Goal: Task Accomplishment & Management: Use online tool/utility

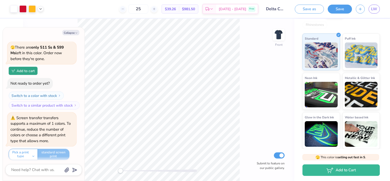
scroll to position [210, 0]
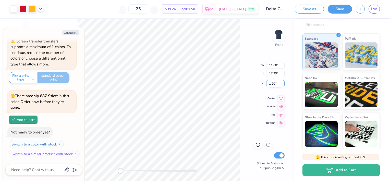
click at [277, 83] on input "1.90" at bounding box center [275, 83] width 18 height 7
click at [268, 83] on input "1.90" at bounding box center [275, 83] width 18 height 7
click at [275, 73] on input "17.99" at bounding box center [275, 73] width 18 height 7
click at [277, 68] on input "11.68" at bounding box center [275, 65] width 18 height 7
click at [349, 58] on img at bounding box center [361, 55] width 33 height 26
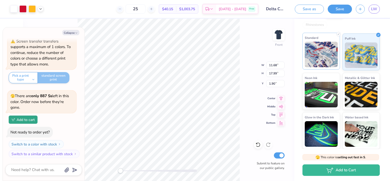
click at [320, 53] on img at bounding box center [321, 55] width 33 height 26
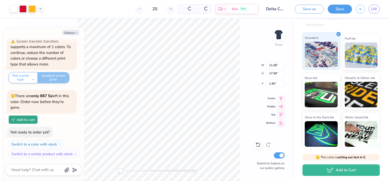
type textarea "x"
click at [276, 66] on input "11.68" at bounding box center [275, 65] width 18 height 7
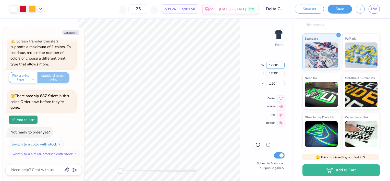
type input "12.00"
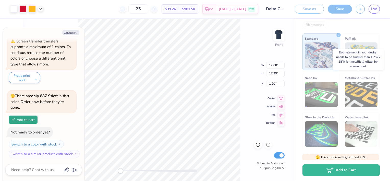
click at [366, 96] on img at bounding box center [361, 95] width 33 height 26
click at [330, 97] on img at bounding box center [321, 95] width 33 height 26
click at [242, 49] on div "Front W 12.00 12.00 " H 17.99 17.99 " Y 1.90 1.90 " Center Middle Top Bottom Su…" at bounding box center [158, 100] width 271 height 162
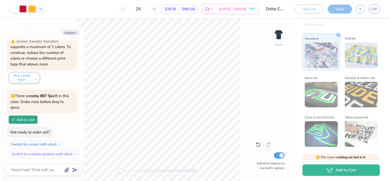
type textarea "x"
click at [276, 65] on input "11.69" at bounding box center [275, 65] width 18 height 7
click at [281, 64] on input "11.7" at bounding box center [275, 65] width 18 height 7
click at [281, 64] on input "11.71" at bounding box center [275, 65] width 18 height 7
click at [281, 64] on input "11.72" at bounding box center [275, 65] width 18 height 7
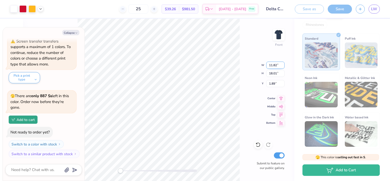
click at [282, 64] on input "11.82" at bounding box center [275, 65] width 18 height 7
click at [282, 64] on input "12.07" at bounding box center [275, 65] width 18 height 7
click at [282, 64] on input "12.49" at bounding box center [275, 65] width 18 height 7
click at [282, 64] on input "12.53" at bounding box center [275, 65] width 18 height 7
click at [282, 64] on input "12.54" at bounding box center [275, 65] width 18 height 7
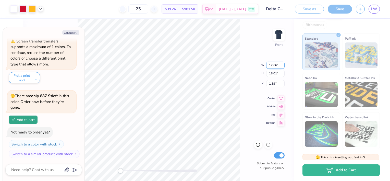
click at [282, 64] on input "12.66" at bounding box center [275, 65] width 18 height 7
click at [282, 64] on input "12.79" at bounding box center [275, 65] width 18 height 7
click at [282, 64] on input "12.85" at bounding box center [275, 65] width 18 height 7
type input "13.13"
click at [282, 64] on input "13.13" at bounding box center [275, 65] width 18 height 7
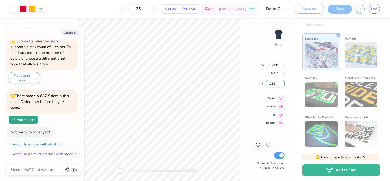
click at [277, 85] on input "1.89" at bounding box center [275, 83] width 18 height 7
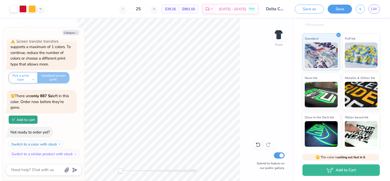
type textarea "x"
click at [282, 64] on input "12.36" at bounding box center [275, 65] width 18 height 7
type input "12.13"
click at [283, 66] on input "12.13" at bounding box center [275, 65] width 18 height 7
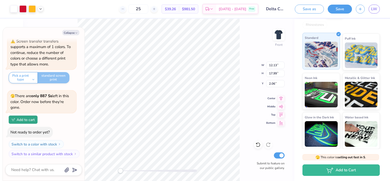
click at [324, 55] on img at bounding box center [321, 55] width 33 height 26
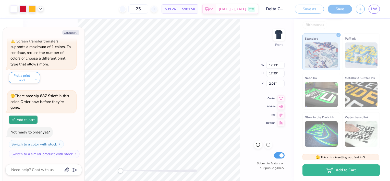
click at [251, 93] on div "Front W 12.13 12.13 " H 17.99 17.99 " Y 2.06 2.06 " Center Middle Top Bottom Su…" at bounding box center [158, 100] width 271 height 162
click at [264, 128] on div "Front Submit to feature on our public gallery." at bounding box center [158, 100] width 271 height 162
type textarea "x"
drag, startPoint x: 277, startPoint y: 65, endPoint x: 274, endPoint y: 66, distance: 3.5
click at [274, 66] on input "11.69" at bounding box center [275, 65] width 18 height 7
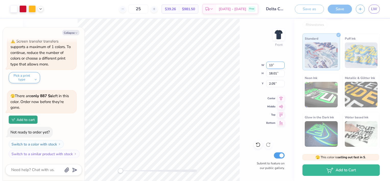
type input "13"
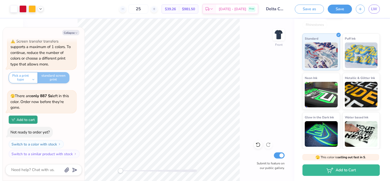
type textarea "x"
click at [279, 66] on input "11.68" at bounding box center [275, 65] width 18 height 7
type input "1"
type input "13.00"
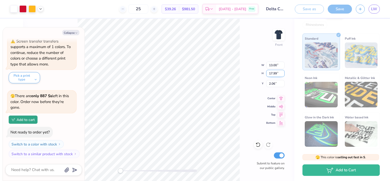
click at [277, 74] on input "17.99" at bounding box center [275, 73] width 18 height 7
click at [278, 64] on input "13.00" at bounding box center [275, 65] width 18 height 7
click at [261, 56] on div "Front W 13.00 13.00 " H 17.99 17.99 " Y 2.06 2.06 " Center Middle Top Bottom Su…" at bounding box center [158, 100] width 271 height 162
click at [270, 77] on div "Front Submit to feature on our public gallery." at bounding box center [158, 100] width 271 height 162
type textarea "x"
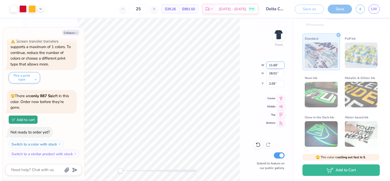
drag, startPoint x: 276, startPoint y: 65, endPoint x: 271, endPoint y: 65, distance: 5.6
click at [271, 65] on input "11.69" at bounding box center [275, 65] width 18 height 7
type input "13"
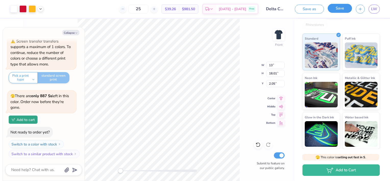
click at [334, 9] on button "Save" at bounding box center [340, 8] width 24 height 9
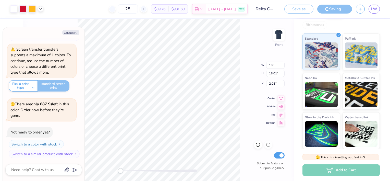
type textarea "x"
click at [276, 74] on input "18.01" at bounding box center [275, 73] width 18 height 7
type input "18"
click at [282, 75] on input "18" at bounding box center [275, 73] width 18 height 7
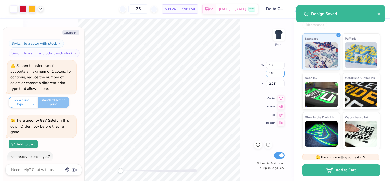
scroll to position [210, 0]
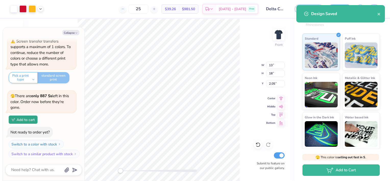
click at [251, 45] on div "Front W 13 13 " H 18 18 " Y 2.05 2.05 " Center Middle Top Bottom Submit to feat…" at bounding box center [158, 100] width 271 height 162
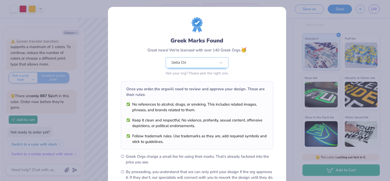
click at [294, 58] on div "Greek Marks Found Great news! We're licensed with over 140 Greek Orgs. 🥳 Delta …" at bounding box center [195, 90] width 390 height 181
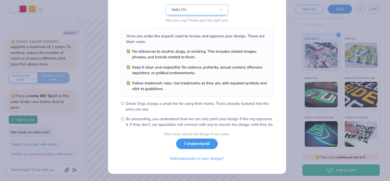
click at [190, 147] on button "I Understand!" at bounding box center [197, 143] width 42 height 10
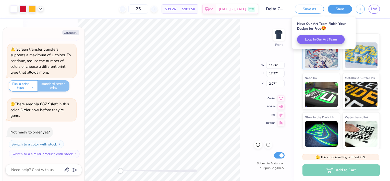
scroll to position [210, 0]
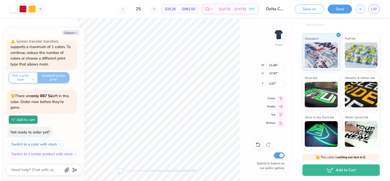
type textarea "x"
type input "11.67"
type input "17.98"
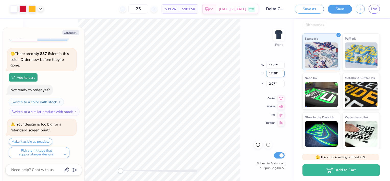
drag, startPoint x: 277, startPoint y: 75, endPoint x: 272, endPoint y: 75, distance: 4.9
click at [272, 75] on input "17.98" at bounding box center [275, 73] width 18 height 7
type textarea "x"
click at [274, 75] on input "17.98" at bounding box center [275, 73] width 18 height 7
drag, startPoint x: 277, startPoint y: 74, endPoint x: 270, endPoint y: 74, distance: 6.4
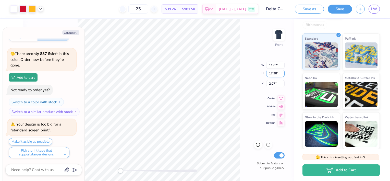
click at [270, 74] on input "17.98" at bounding box center [275, 73] width 18 height 7
type input "18"
type textarea "x"
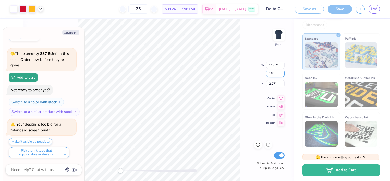
click at [275, 73] on input "18" at bounding box center [275, 73] width 18 height 7
click at [274, 73] on input "1" at bounding box center [275, 73] width 18 height 7
type input "1"
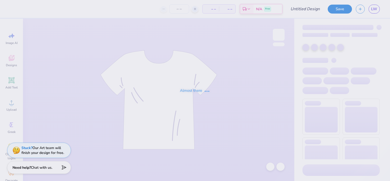
type input "Delta Chi F1 Fall 2025 Merch"
type input "25"
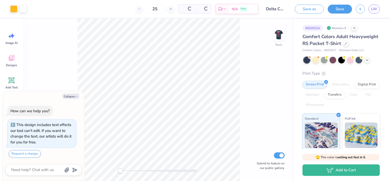
scroll to position [11, 0]
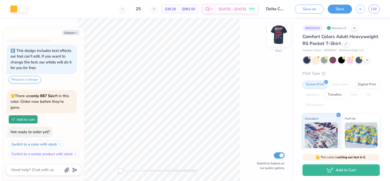
click at [281, 32] on img at bounding box center [279, 35] width 20 height 20
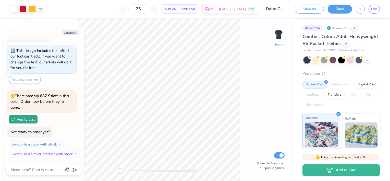
scroll to position [26, 0]
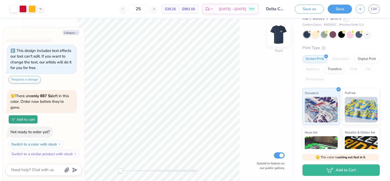
click at [280, 35] on img at bounding box center [279, 35] width 20 height 20
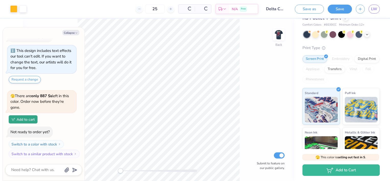
type textarea "x"
click at [146, 7] on input "25" at bounding box center [136, 8] width 20 height 9
type input "2"
type textarea "x"
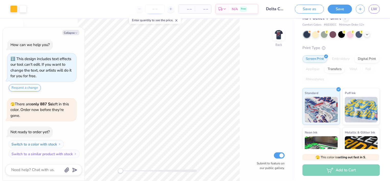
type input "3"
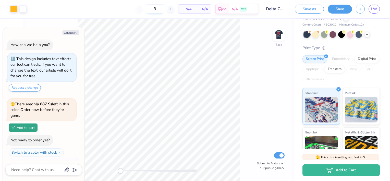
type textarea "x"
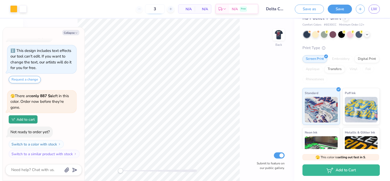
type input "36"
type textarea "x"
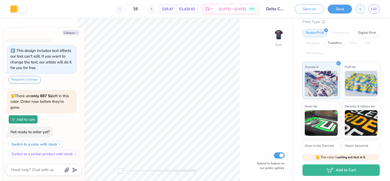
scroll to position [0, 0]
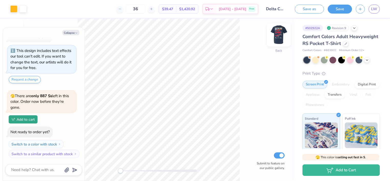
type input "36"
click at [275, 38] on img at bounding box center [279, 35] width 20 height 20
type textarea "x"
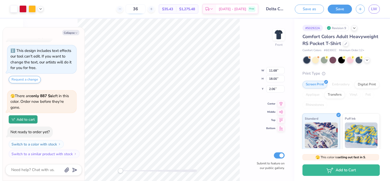
click at [146, 7] on input "36" at bounding box center [136, 8] width 20 height 9
type input "3"
type textarea "x"
type input "35"
type textarea "x"
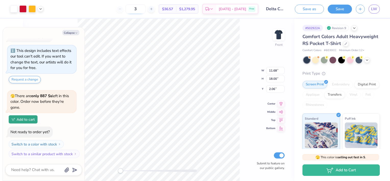
type input "36"
type textarea "x"
type input "3"
type input "40"
type textarea "x"
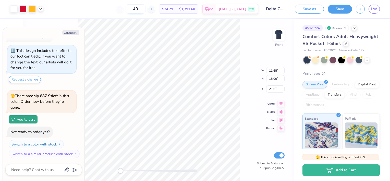
type input "4"
type textarea "x"
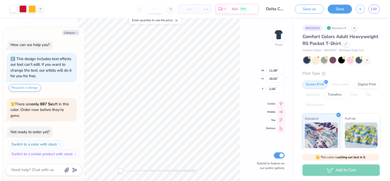
type input "3"
type textarea "x"
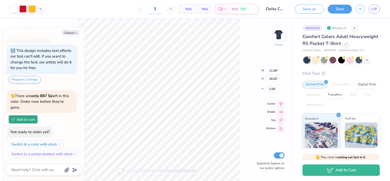
type input "36"
type textarea "x"
type input "3"
type input "45"
type textarea "x"
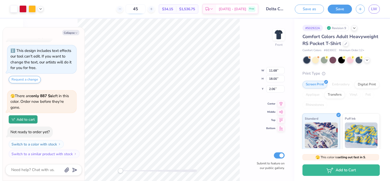
type input "4"
type textarea "x"
type input "4"
type textarea "x"
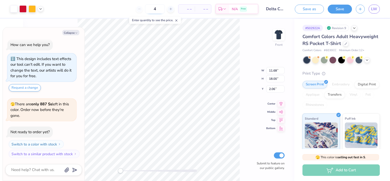
type input "46"
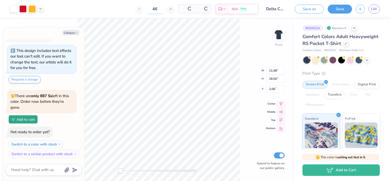
type textarea "x"
type input "4"
type textarea "x"
type input "49"
type textarea "x"
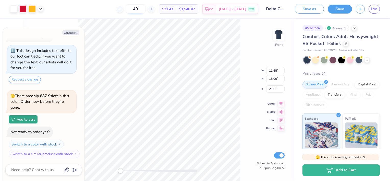
type input "4"
type textarea "x"
type input "460"
type textarea "x"
type input "4"
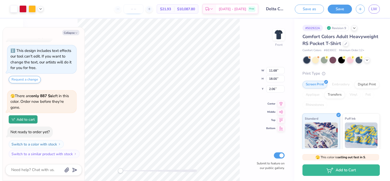
type textarea "x"
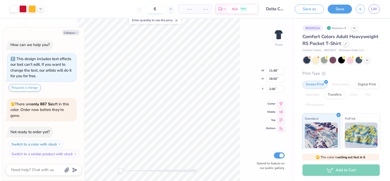
type input "60"
type textarea "x"
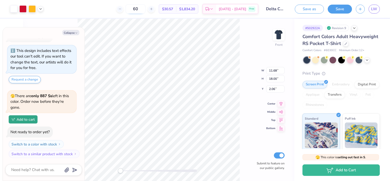
type input "6"
type textarea "x"
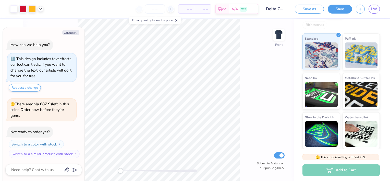
scroll to position [87, 0]
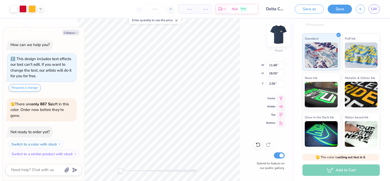
click at [280, 35] on img at bounding box center [279, 35] width 20 height 20
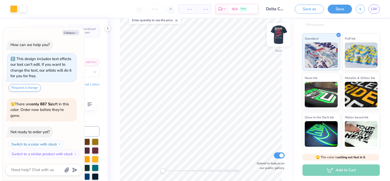
click at [279, 33] on img at bounding box center [279, 35] width 20 height 20
type textarea "x"
click at [190, 11] on div "– – Per Item" at bounding box center [186, 9] width 16 height 9
click at [150, 10] on input "number" at bounding box center [155, 8] width 20 height 9
type input "35"
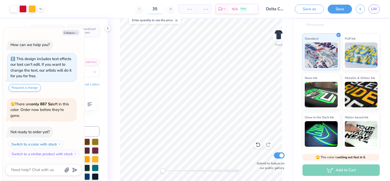
scroll to position [11, 0]
type textarea "x"
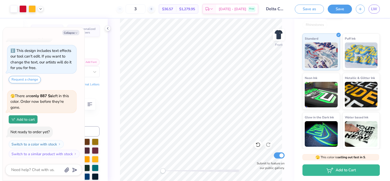
type input "36"
type textarea "x"
type input "37"
type textarea "x"
type input "36"
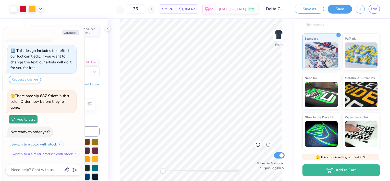
type textarea "x"
type input "36"
type textarea "x"
type input "3"
type textarea "x"
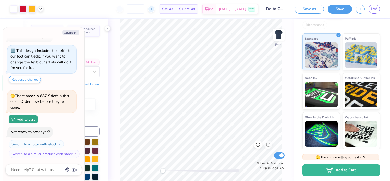
type textarea "x"
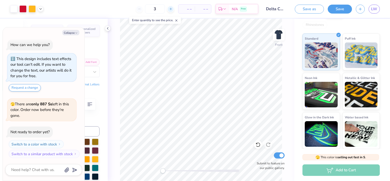
type input "30"
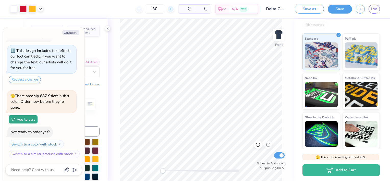
type textarea "x"
type input "3"
type textarea "x"
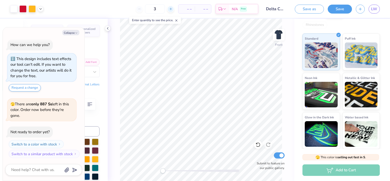
type input "32"
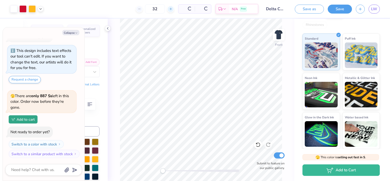
type textarea "x"
type input "3"
type textarea "x"
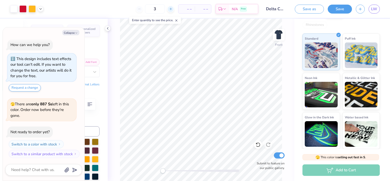
type input "33"
type textarea "x"
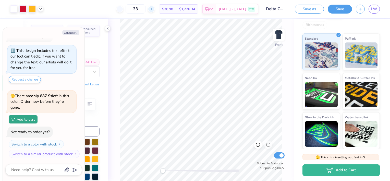
type input "3"
type input "34"
type textarea "x"
type input "3"
type textarea "x"
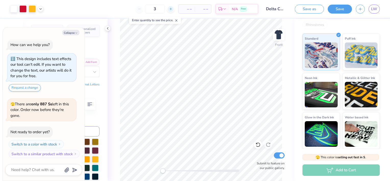
type input "35"
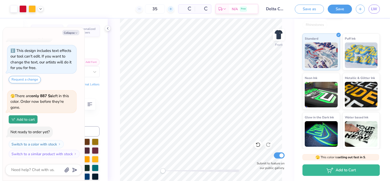
type textarea "x"
type input "3"
type input "36"
type textarea "x"
type input "37"
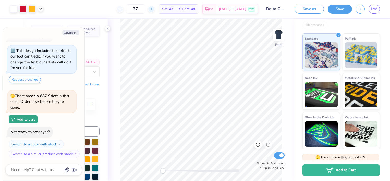
type textarea "x"
type input "3"
type textarea "x"
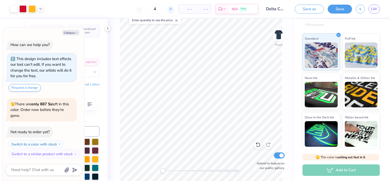
type input "40"
type textarea "x"
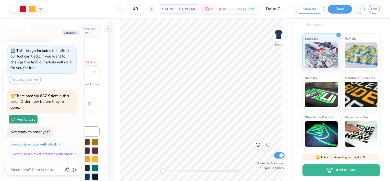
type input "4"
type textarea "x"
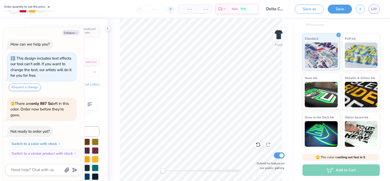
type input "3"
type textarea "x"
type input "36"
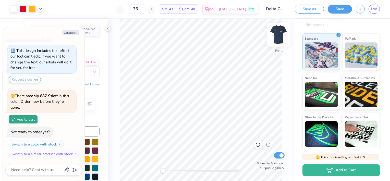
click at [283, 35] on img at bounding box center [279, 35] width 20 height 20
click at [282, 36] on img at bounding box center [279, 35] width 20 height 20
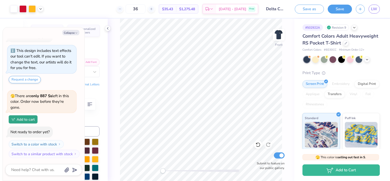
scroll to position [0, 0]
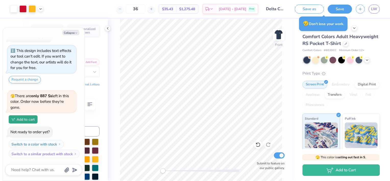
type textarea "x"
